Goal: Navigation & Orientation: Find specific page/section

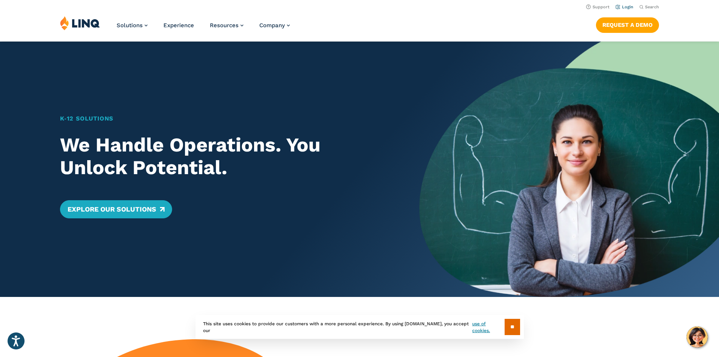
click at [630, 8] on link "Login" at bounding box center [625, 7] width 18 height 5
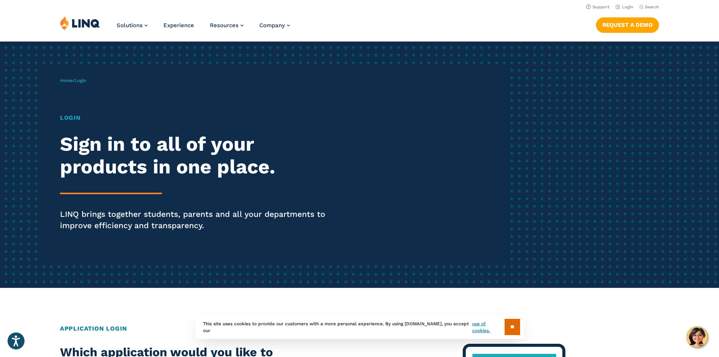
click at [68, 115] on h1 "Login" at bounding box center [198, 117] width 277 height 9
click at [76, 127] on div "Login Sign in to all of your products in one place. LINQ brings together studen…" at bounding box center [198, 182] width 277 height 139
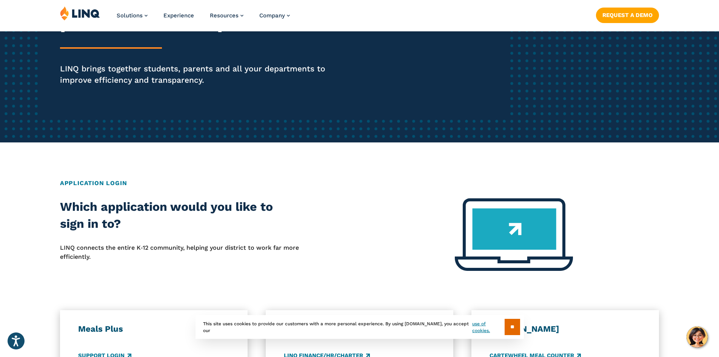
scroll to position [264, 0]
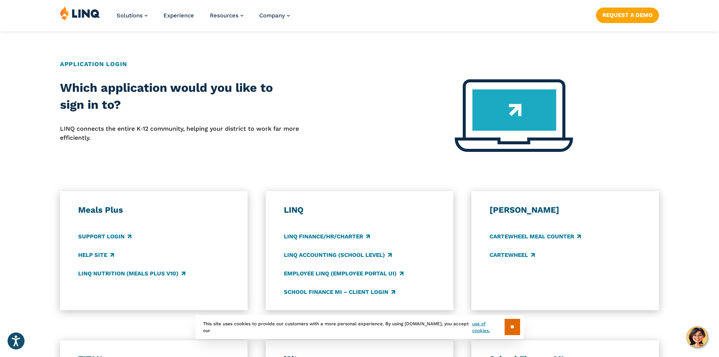
click at [511, 120] on img at bounding box center [514, 115] width 118 height 72
click at [119, 237] on link "Support Login" at bounding box center [104, 236] width 53 height 8
